Goal: Information Seeking & Learning: Learn about a topic

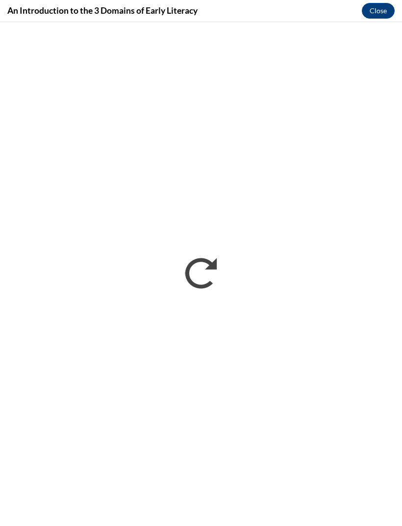
click at [385, 12] on button "Close" at bounding box center [377, 11] width 33 height 16
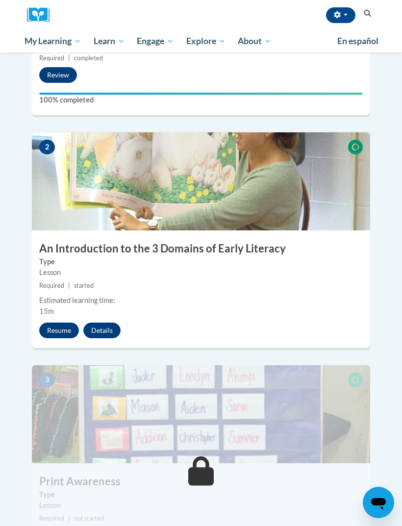
click at [63, 322] on button "Resume" at bounding box center [59, 330] width 40 height 16
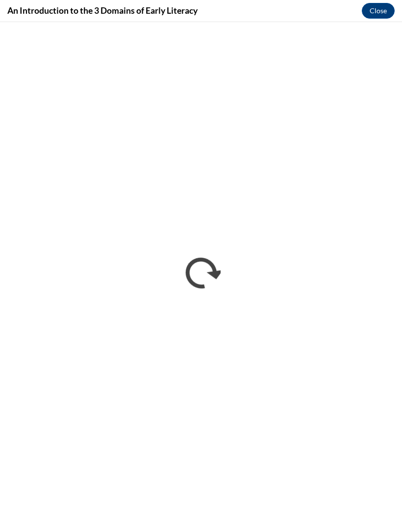
click at [382, 11] on button "Close" at bounding box center [377, 11] width 33 height 16
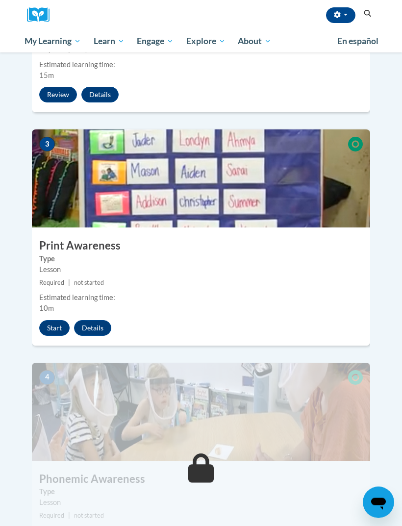
scroll to position [640, 0]
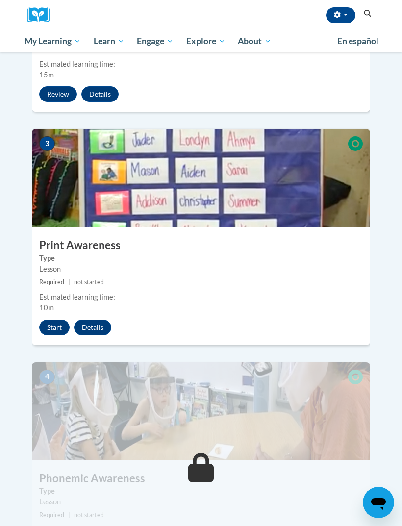
click at [49, 319] on button "Start" at bounding box center [54, 327] width 30 height 16
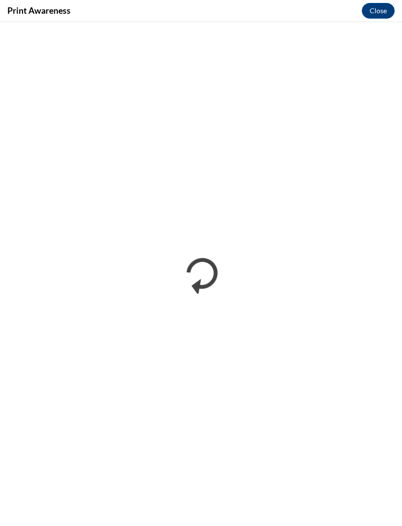
scroll to position [0, 0]
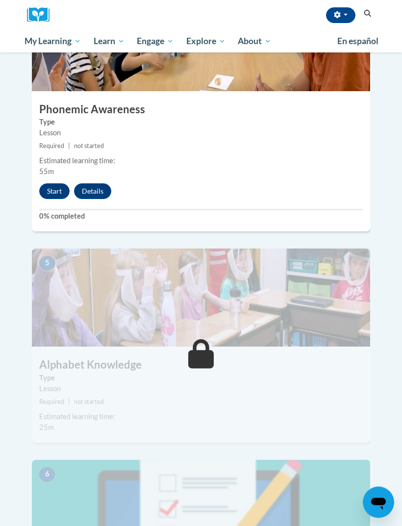
scroll to position [1092, 0]
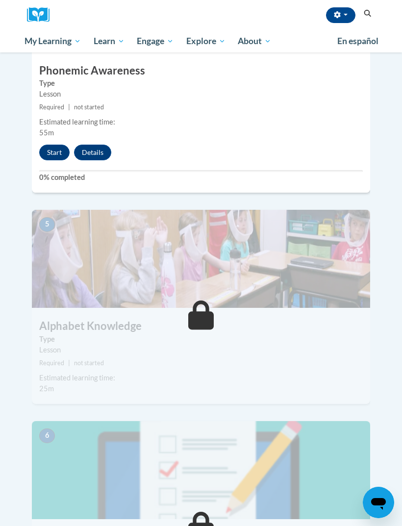
click at [55, 144] on button "Start" at bounding box center [54, 152] width 30 height 16
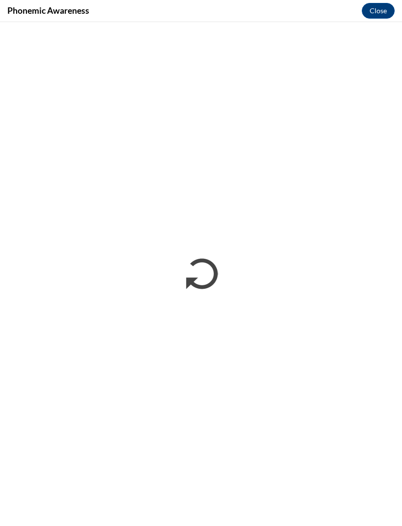
scroll to position [0, 0]
